Goal: Information Seeking & Learning: Check status

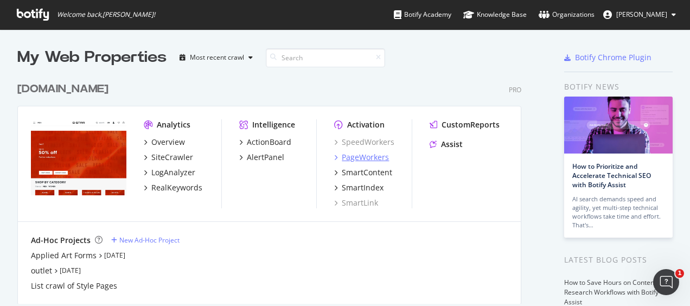
click at [372, 155] on div "PageWorkers" at bounding box center [365, 157] width 47 height 11
